Goal: Task Accomplishment & Management: Use online tool/utility

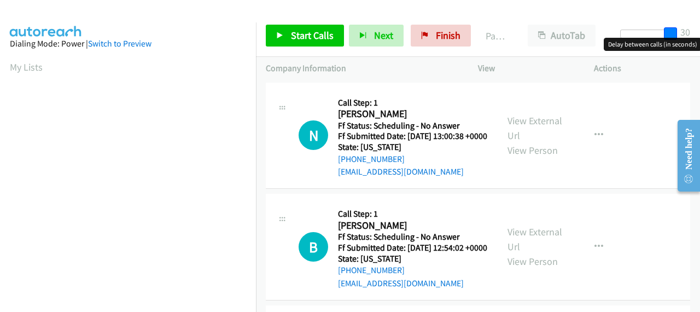
drag, startPoint x: 623, startPoint y: 34, endPoint x: 700, endPoint y: 36, distance: 77.2
click at [700, 36] on div "Start Calls Pause Next Finish Paused AutoTab AutoTab 30" at bounding box center [478, 36] width 444 height 42
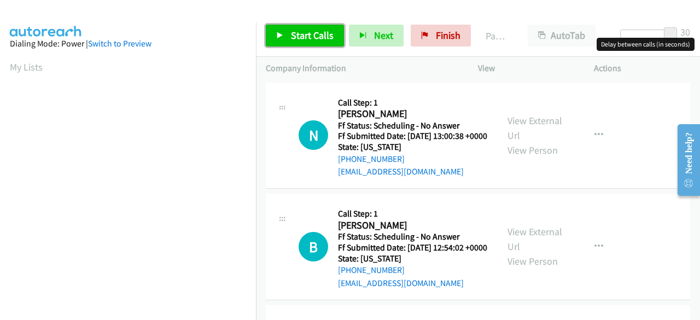
click at [292, 44] on link "Start Calls" at bounding box center [305, 36] width 78 height 22
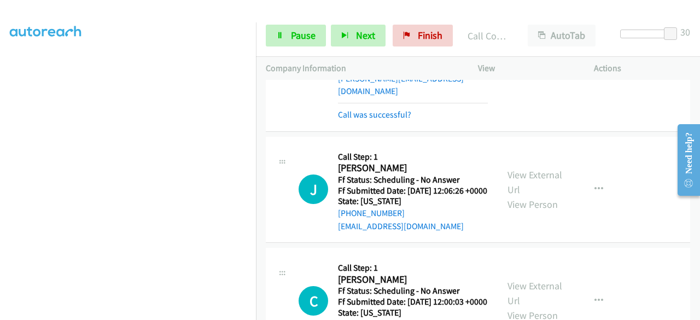
scroll to position [547, 0]
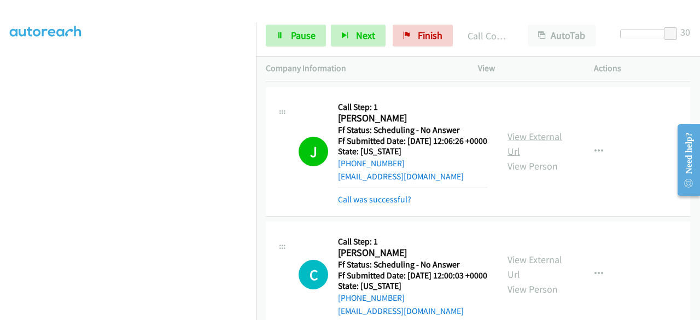
drag, startPoint x: 513, startPoint y: 162, endPoint x: 528, endPoint y: 170, distance: 16.9
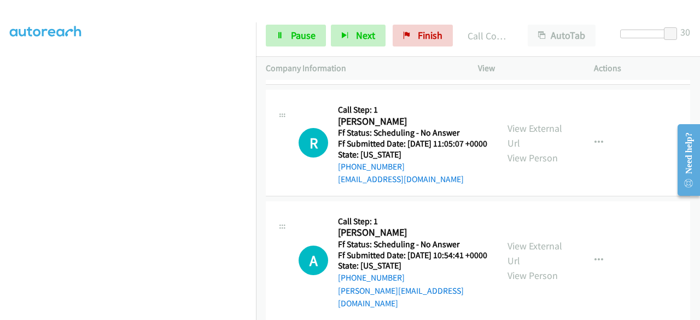
scroll to position [1149, 0]
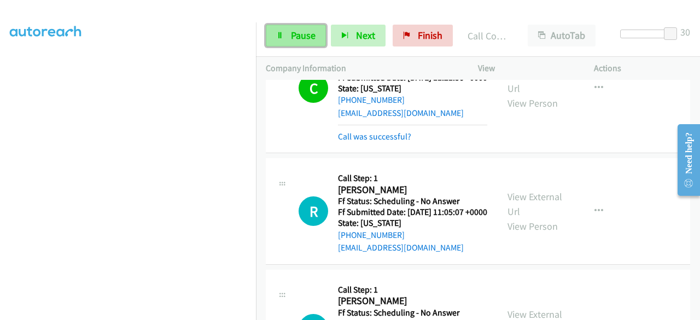
click at [314, 42] on link "Pause" at bounding box center [296, 36] width 60 height 22
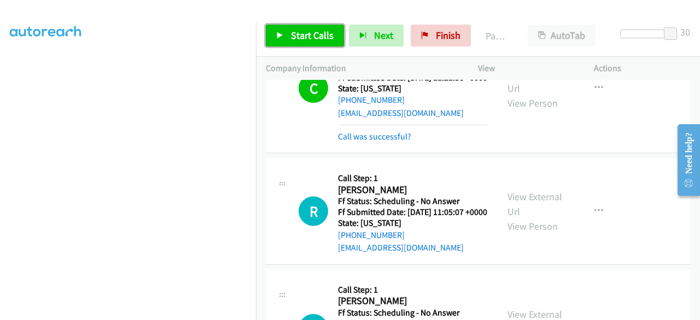
click at [314, 42] on link "Start Calls" at bounding box center [305, 36] width 78 height 22
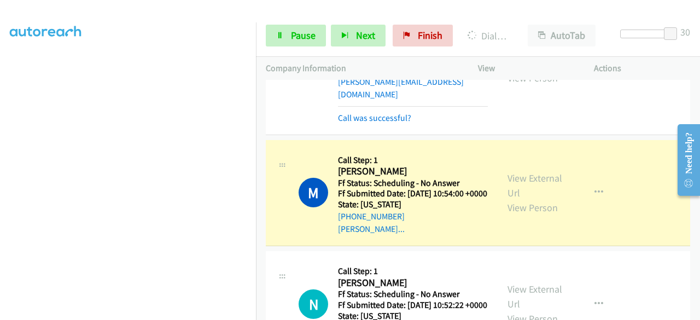
scroll to position [1423, 0]
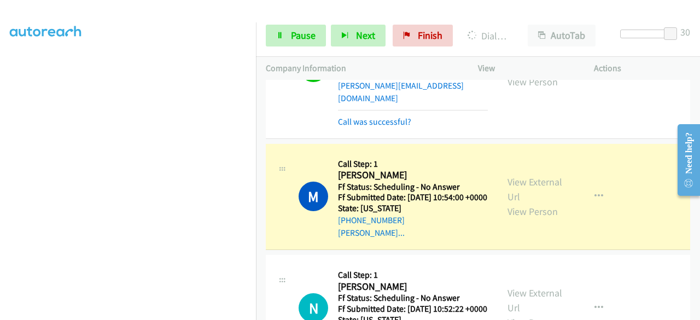
drag, startPoint x: 531, startPoint y: 143, endPoint x: 633, endPoint y: 213, distance: 123.9
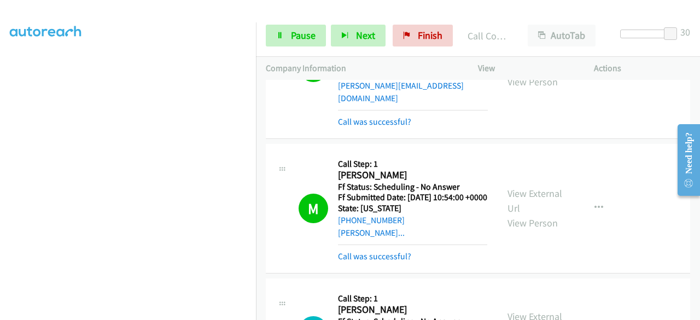
click at [625, 139] on div "A Callback Scheduled Call Step: 1 [PERSON_NAME] America/New_York Ff Status: Sch…" at bounding box center [478, 67] width 425 height 143
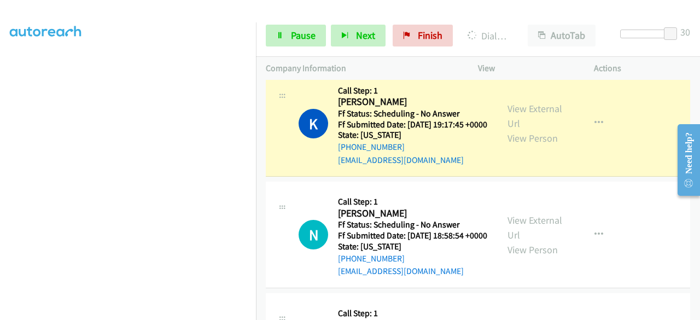
scroll to position [2583, 0]
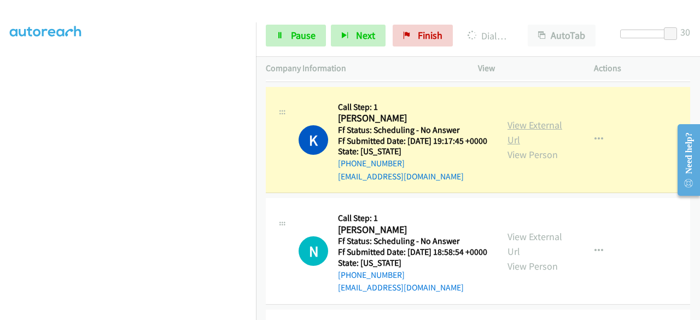
drag, startPoint x: 528, startPoint y: 286, endPoint x: 542, endPoint y: 272, distance: 19.3
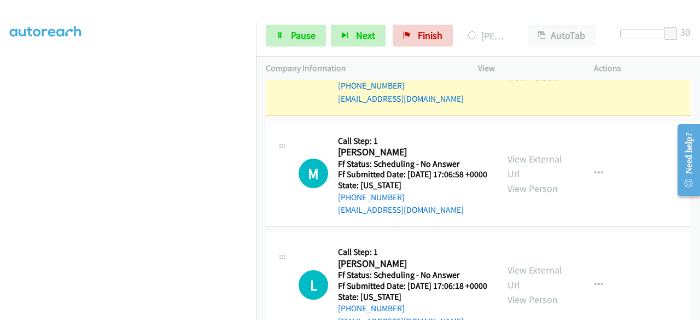
scroll to position [3349, 0]
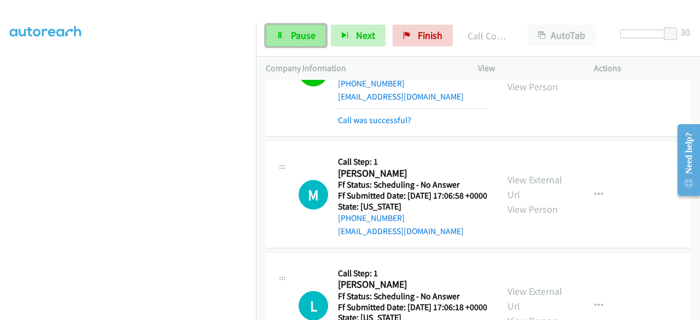
click at [293, 41] on span "Pause" at bounding box center [303, 35] width 25 height 13
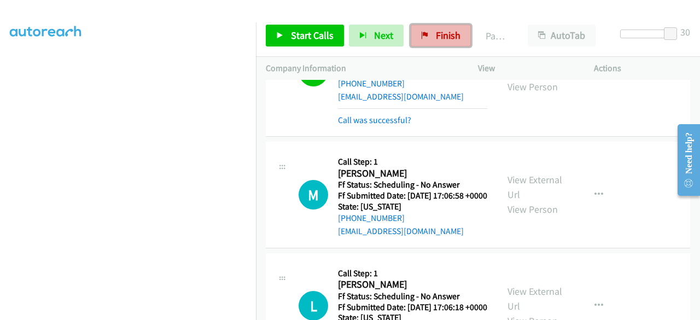
click at [461, 34] on link "Finish" at bounding box center [441, 36] width 60 height 22
